Goal: Transaction & Acquisition: Purchase product/service

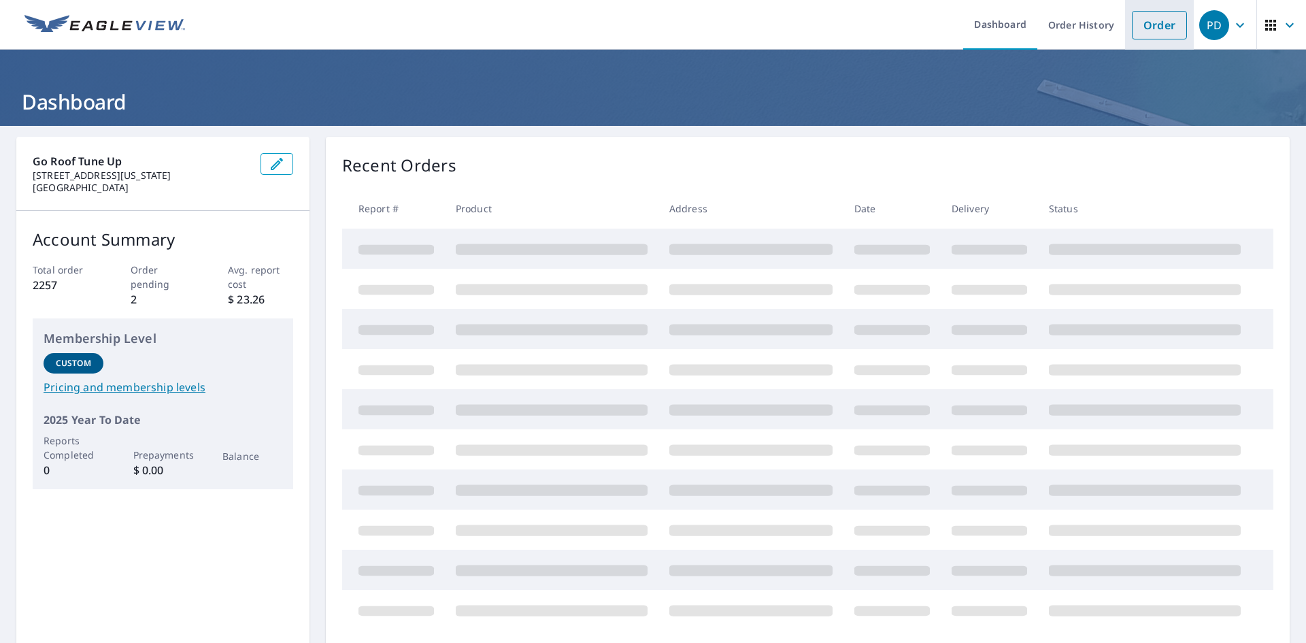
click at [1141, 27] on link "Order" at bounding box center [1159, 25] width 55 height 29
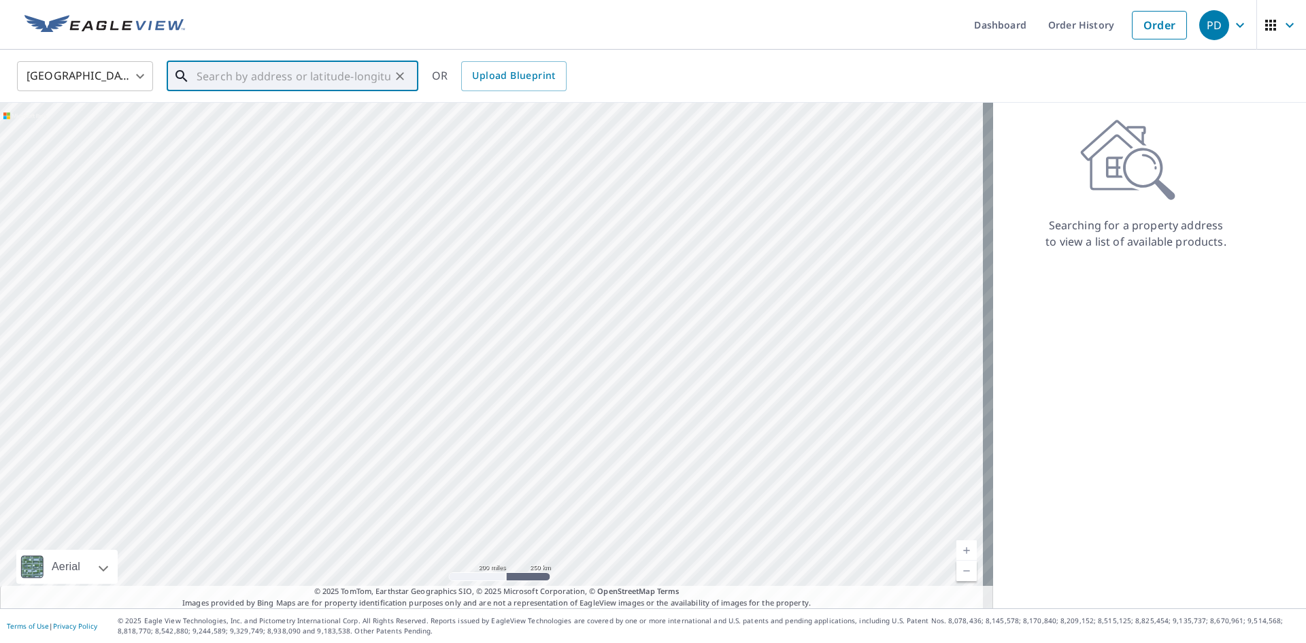
paste input "11450 N Silver Pheasant Loop"
click at [282, 124] on p "[GEOGRAPHIC_DATA], AZ 85737" at bounding box center [301, 131] width 214 height 14
type input "[STREET_ADDRESS]"
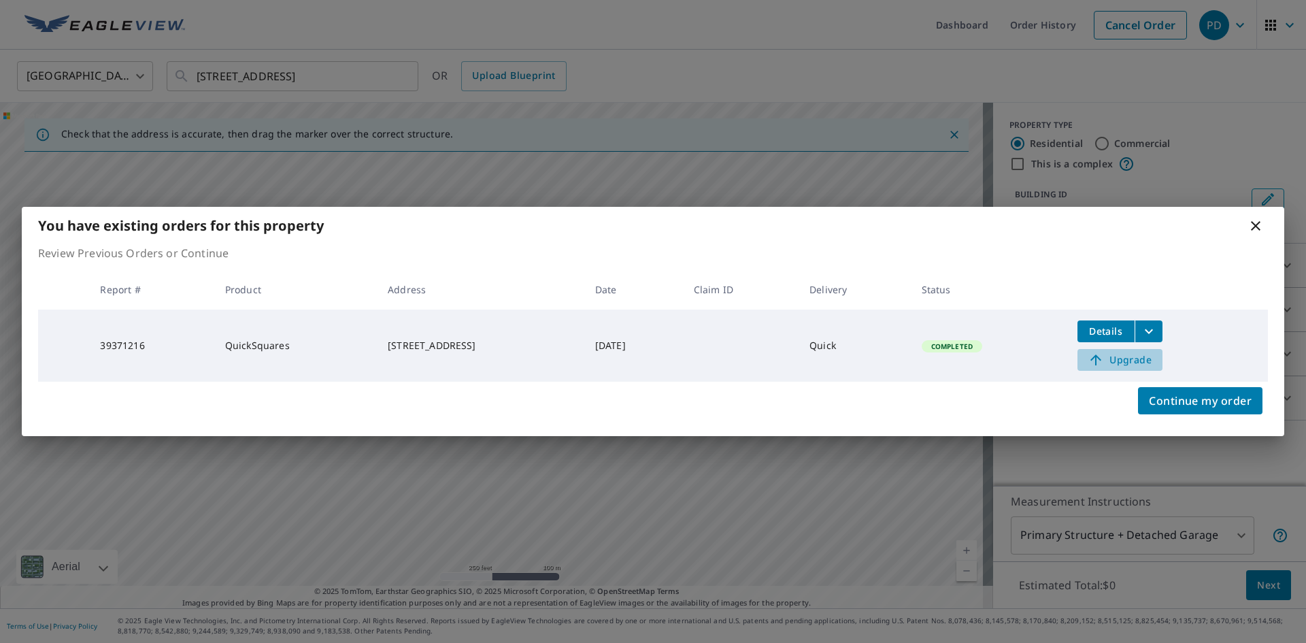
click at [1146, 363] on span "Upgrade" at bounding box center [1119, 360] width 69 height 16
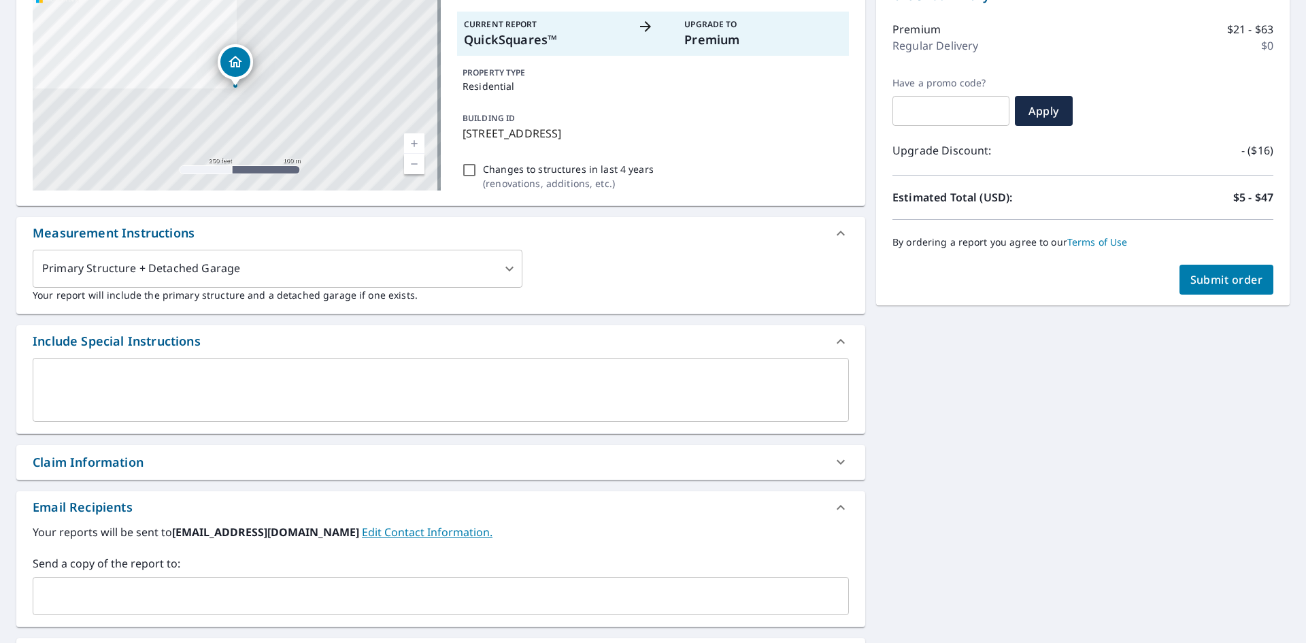
scroll to position [204, 0]
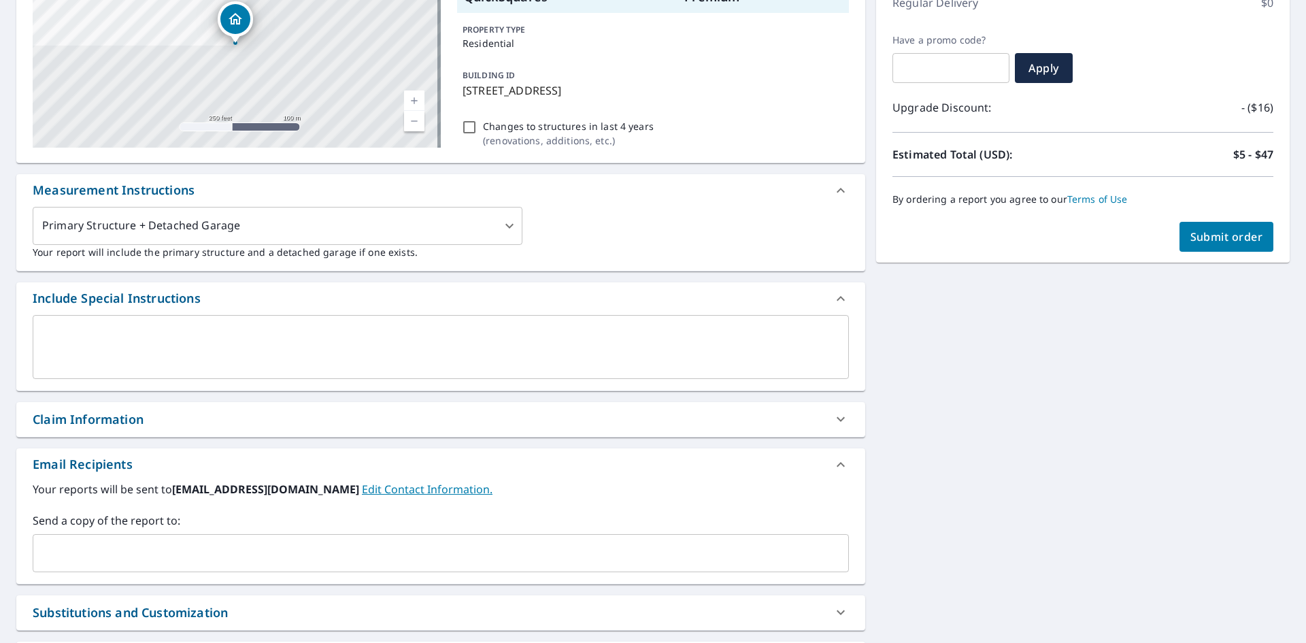
click at [401, 549] on input "text" at bounding box center [430, 553] width 783 height 26
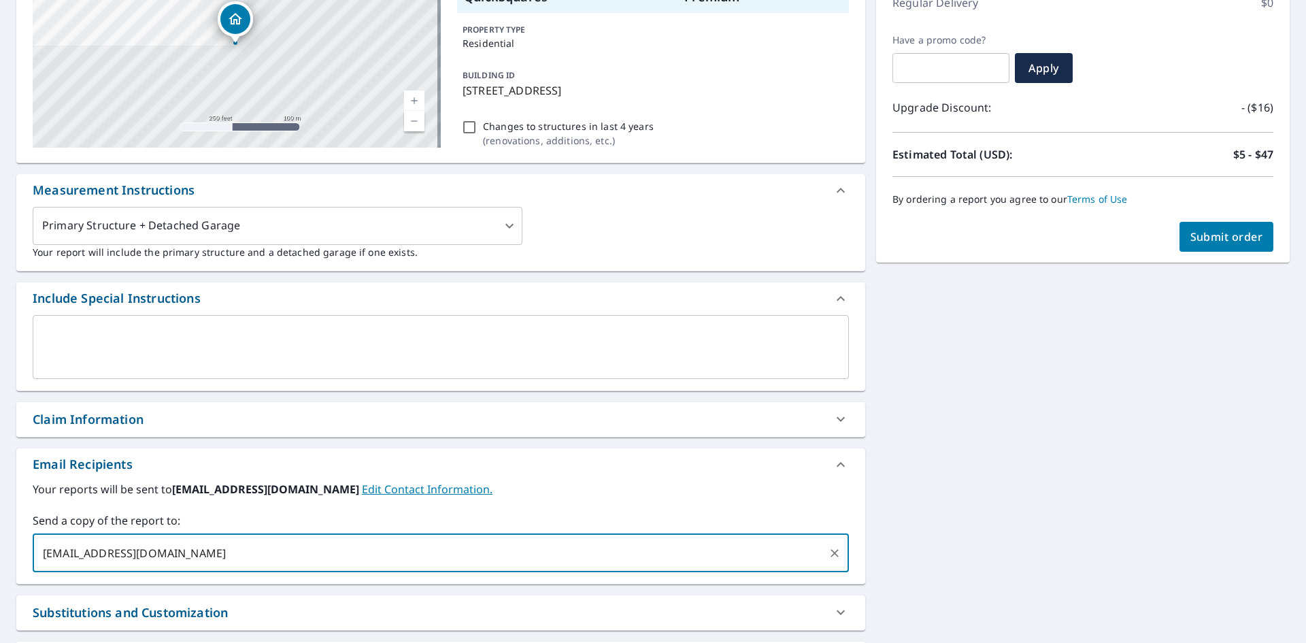
type input "[EMAIL_ADDRESS][DOMAIN_NAME]"
click at [1034, 409] on div "[STREET_ADDRESS] A standard road map Aerial A detailed look from above Labels L…" at bounding box center [653, 334] width 1306 height 824
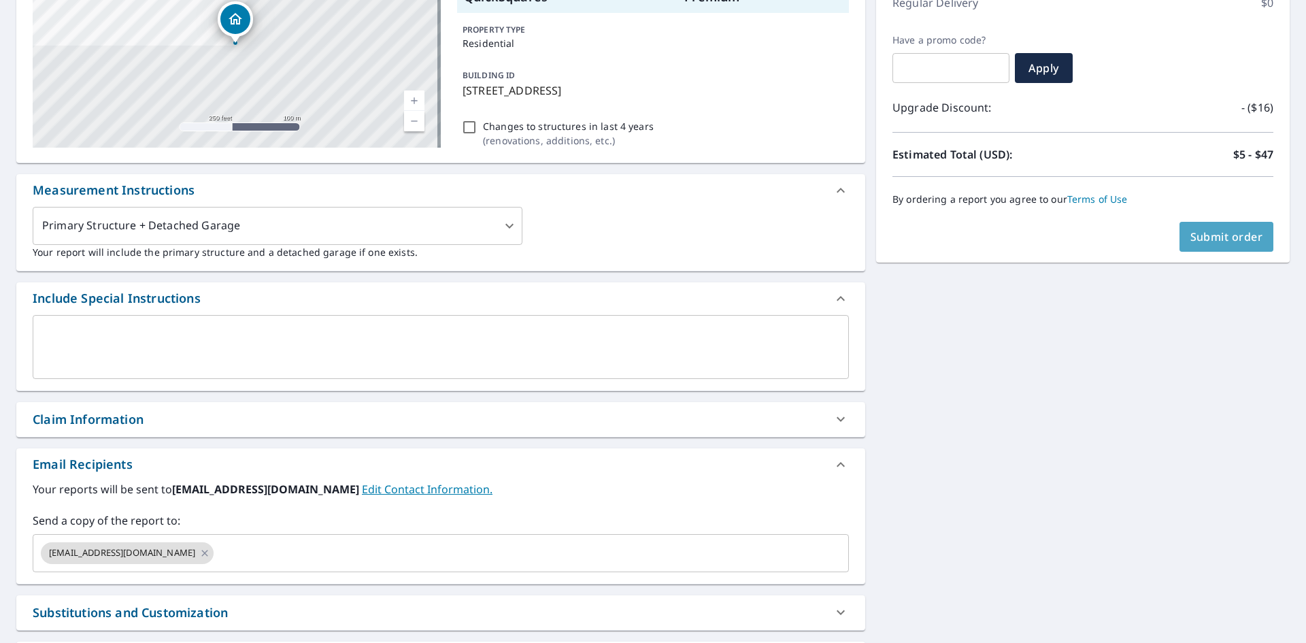
click at [1213, 227] on button "Submit order" at bounding box center [1226, 237] width 95 height 30
checkbox input "true"
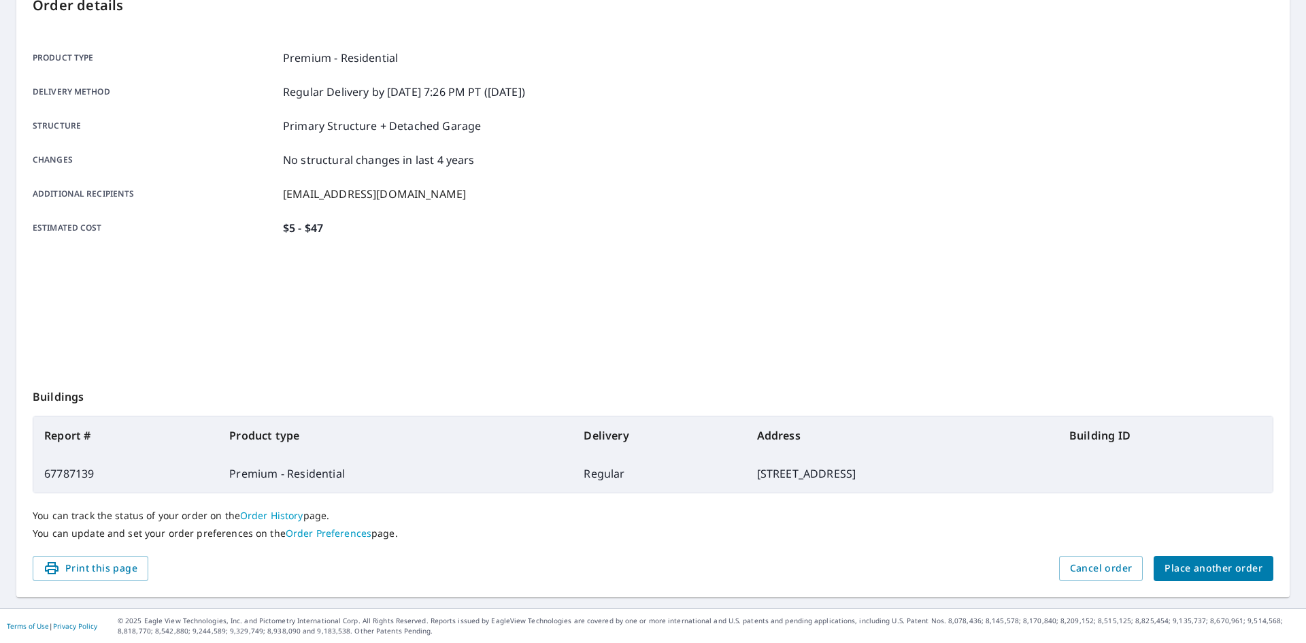
scroll to position [158, 0]
